Goal: Share content: Share content

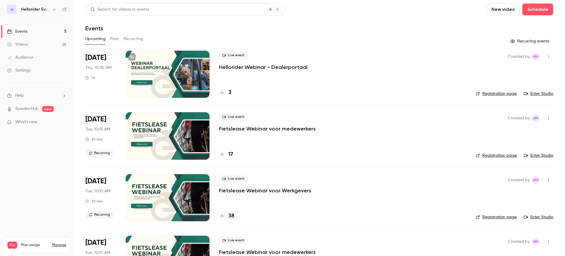
click at [118, 39] on button "Past" at bounding box center [114, 38] width 9 height 9
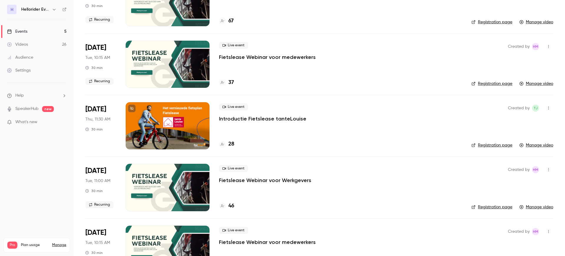
scroll to position [331, 0]
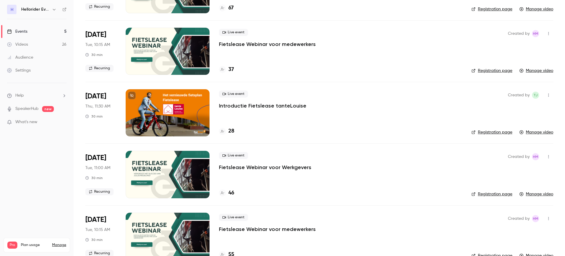
click at [268, 167] on p "Fietslease Webinar voor Werkgevers" at bounding box center [265, 167] width 92 height 7
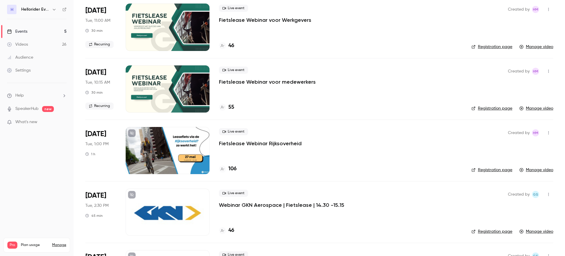
scroll to position [441, 0]
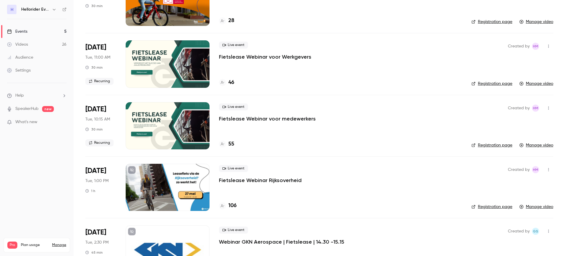
click at [272, 59] on p "Fietslease Webinar voor Werkgevers" at bounding box center [265, 56] width 92 height 7
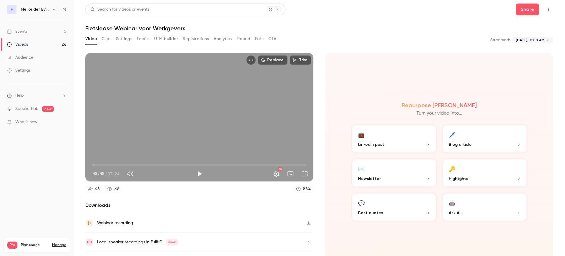
click at [97, 163] on span "00:00" at bounding box center [199, 164] width 214 height 9
type input "*****"
click at [102, 162] on span "00:46" at bounding box center [199, 164] width 214 height 9
click at [526, 8] on button "Share" at bounding box center [527, 10] width 23 height 12
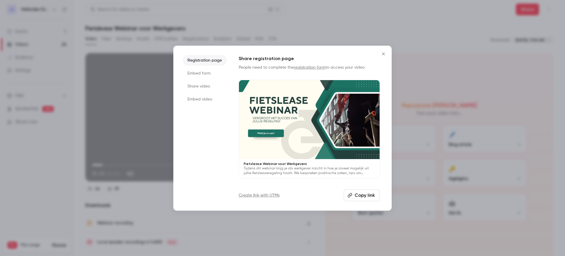
click at [201, 88] on li "Share video" at bounding box center [205, 86] width 44 height 11
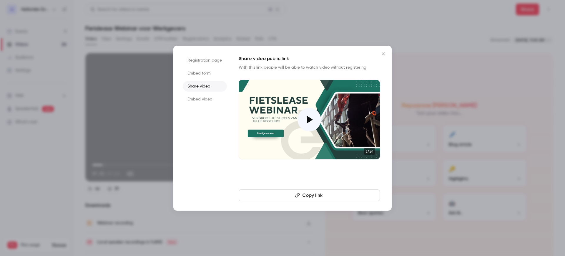
click at [198, 100] on li "Embed video" at bounding box center [205, 99] width 44 height 11
click at [199, 73] on li "Embed form" at bounding box center [205, 73] width 44 height 11
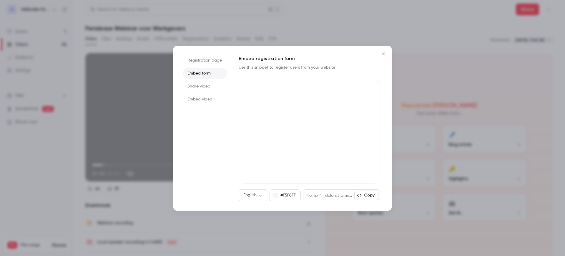
click at [202, 63] on li "Registration page" at bounding box center [205, 60] width 44 height 11
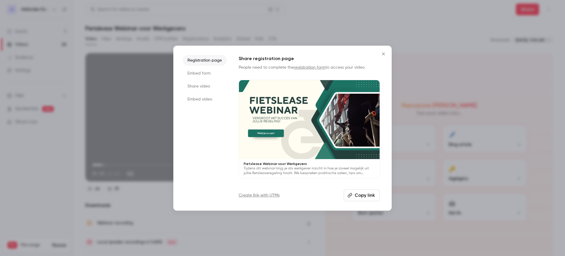
click at [361, 194] on button "Copy link" at bounding box center [362, 195] width 36 height 12
